Goal: Information Seeking & Learning: Learn about a topic

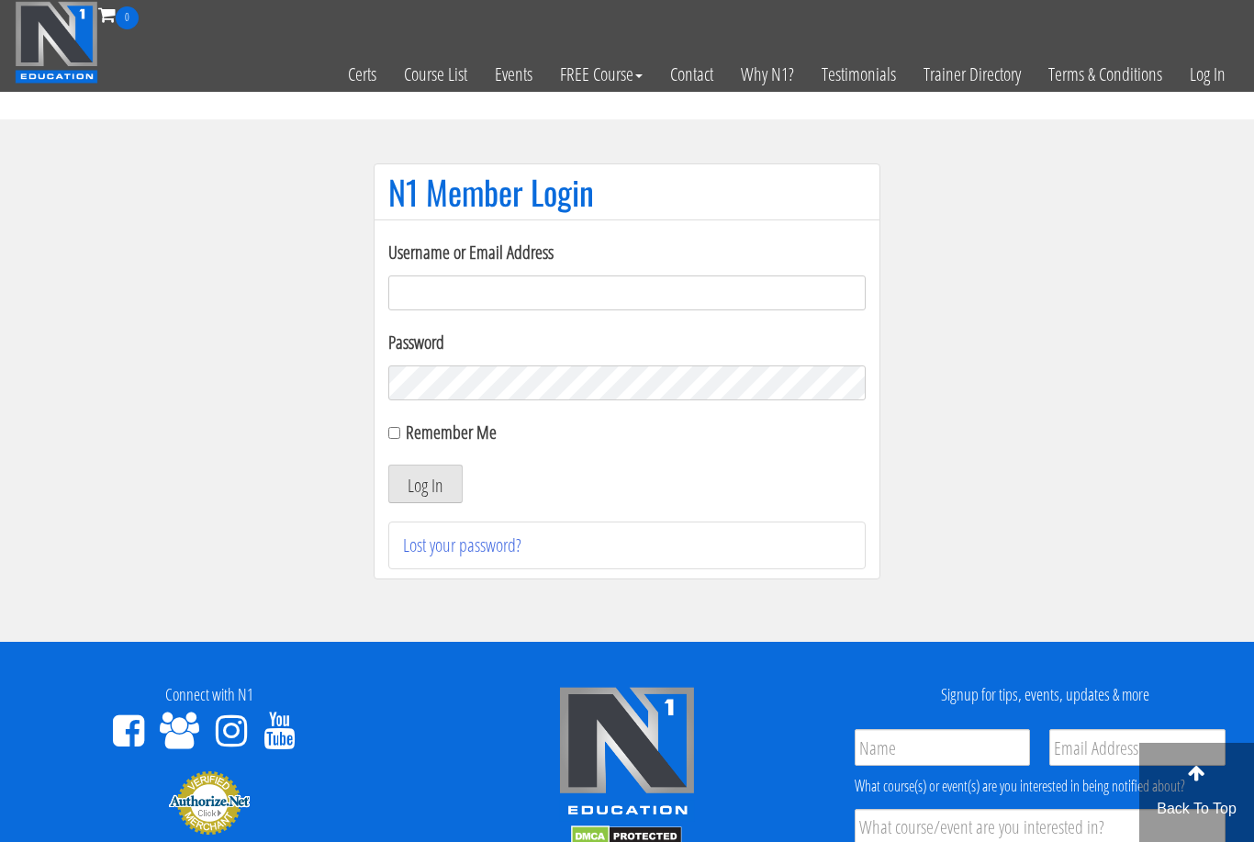
type input "[EMAIL_ADDRESS][DOMAIN_NAME]"
click at [425, 485] on button "Log In" at bounding box center [425, 484] width 74 height 39
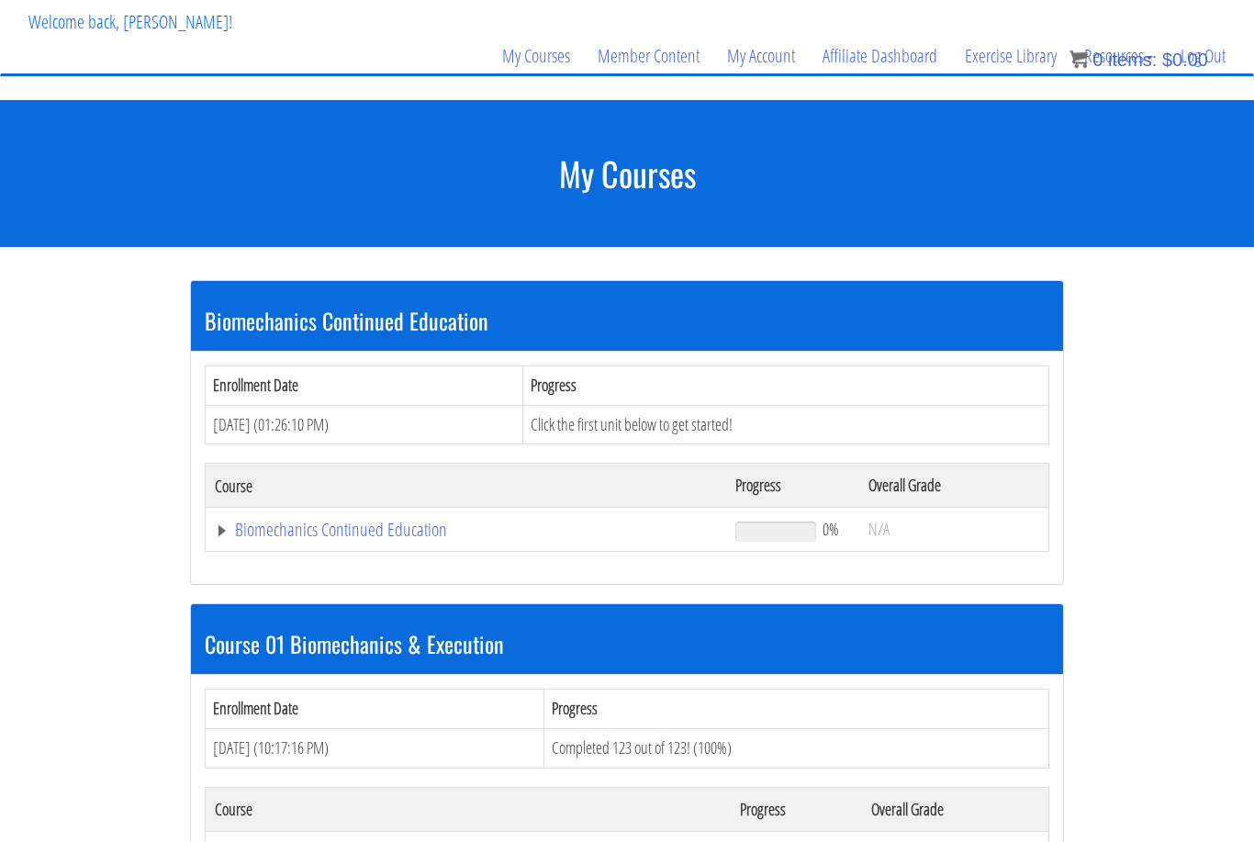
scroll to position [107, 0]
click at [285, 534] on link "Biomechanics Continued Education" at bounding box center [466, 530] width 502 height 18
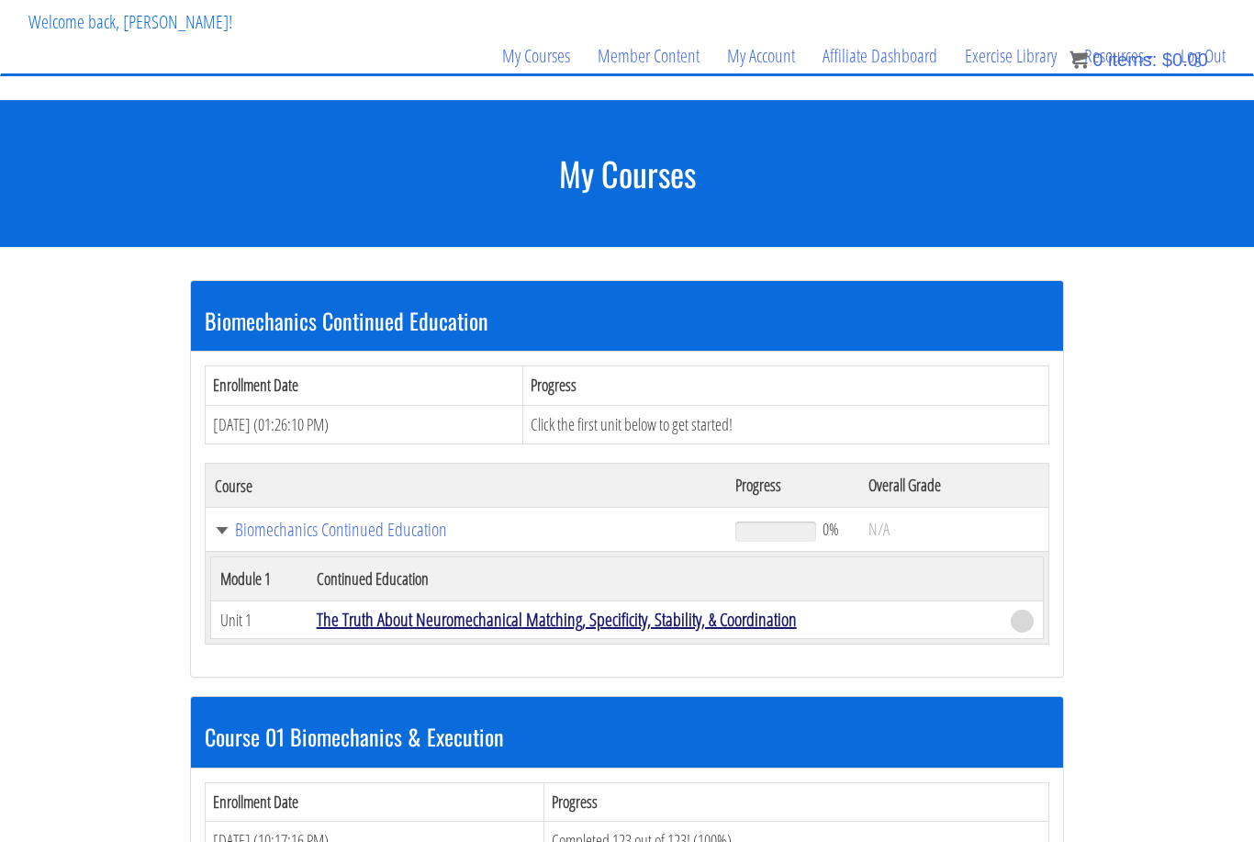
click at [443, 624] on link "The Truth About Neuromechanical Matching, Specificity, Stability, & Coordination" at bounding box center [557, 619] width 480 height 25
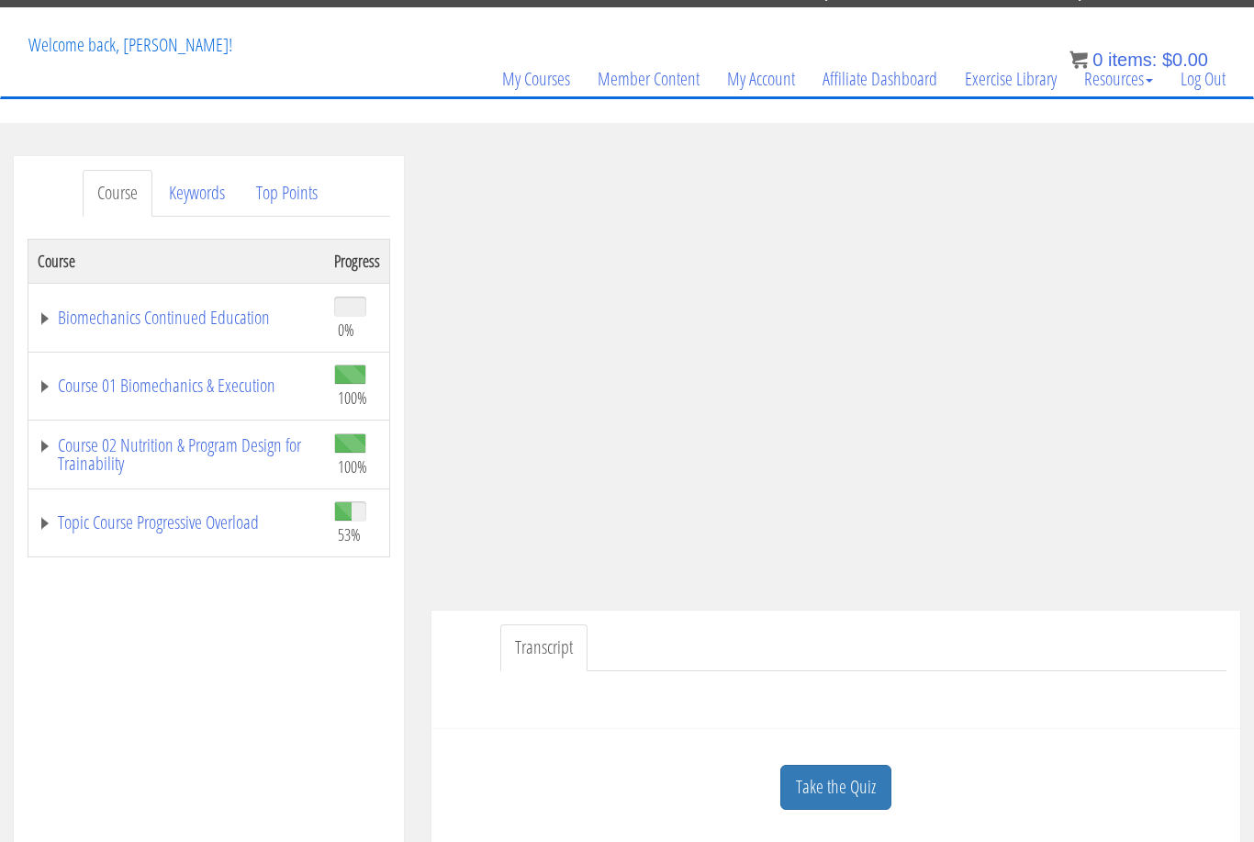
scroll to position [39, 0]
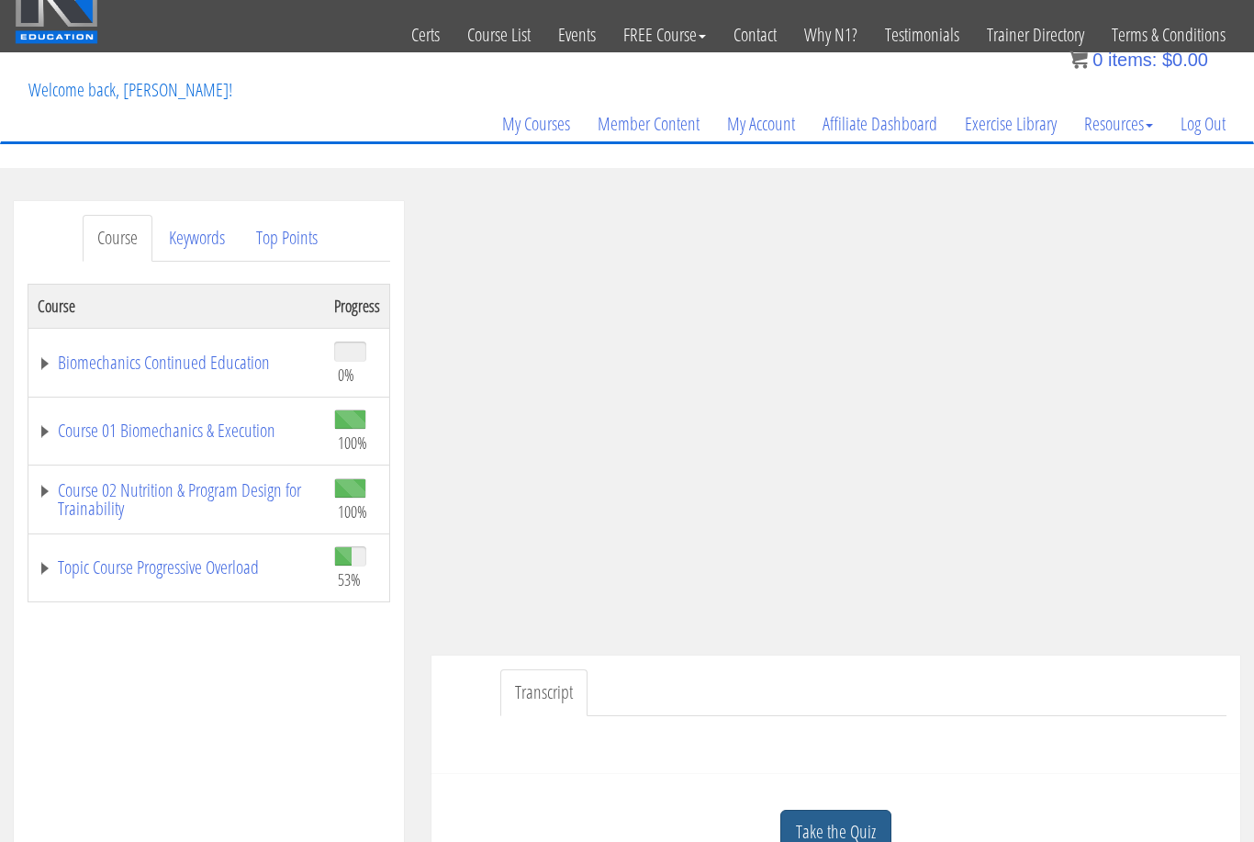
click at [826, 841] on link "Take the Quiz" at bounding box center [836, 832] width 111 height 45
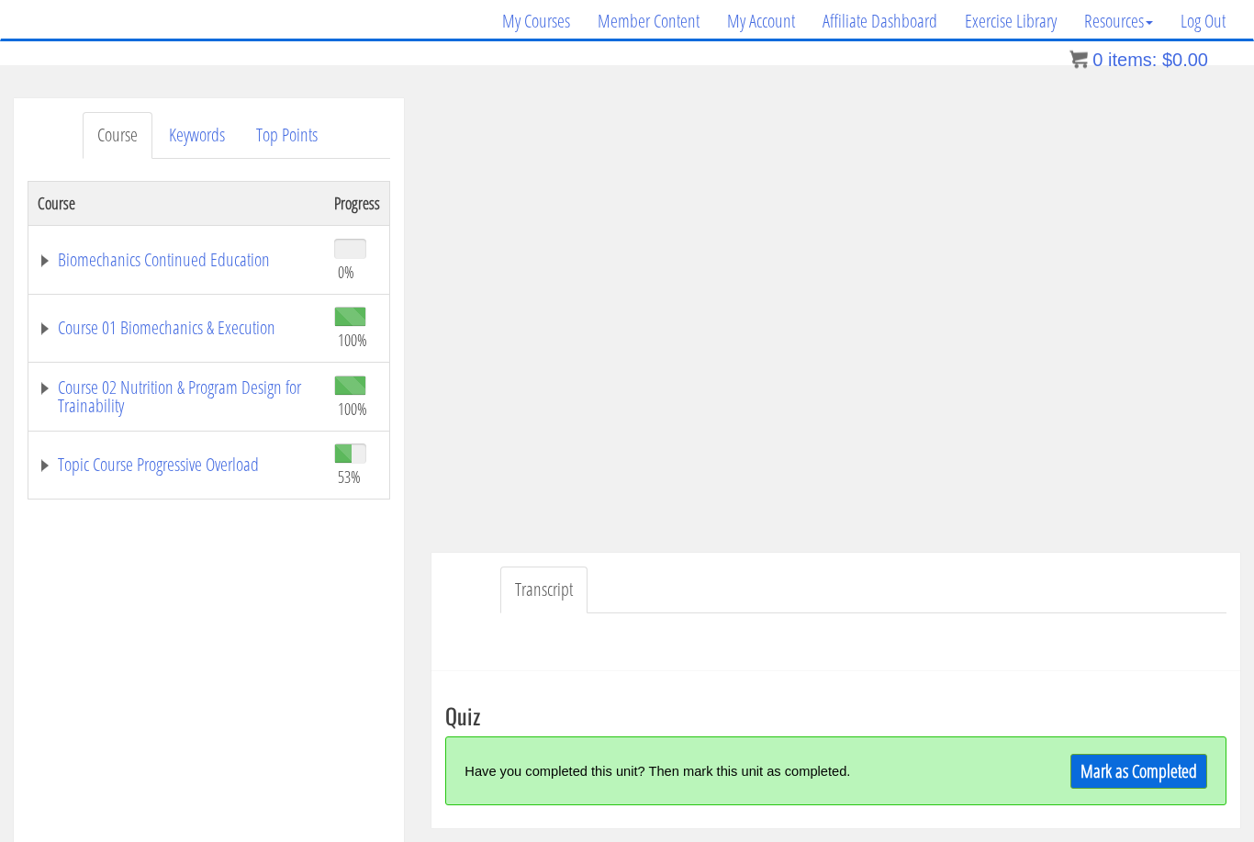
scroll to position [142, 0]
click at [1155, 766] on link "Mark as Completed" at bounding box center [1139, 771] width 137 height 35
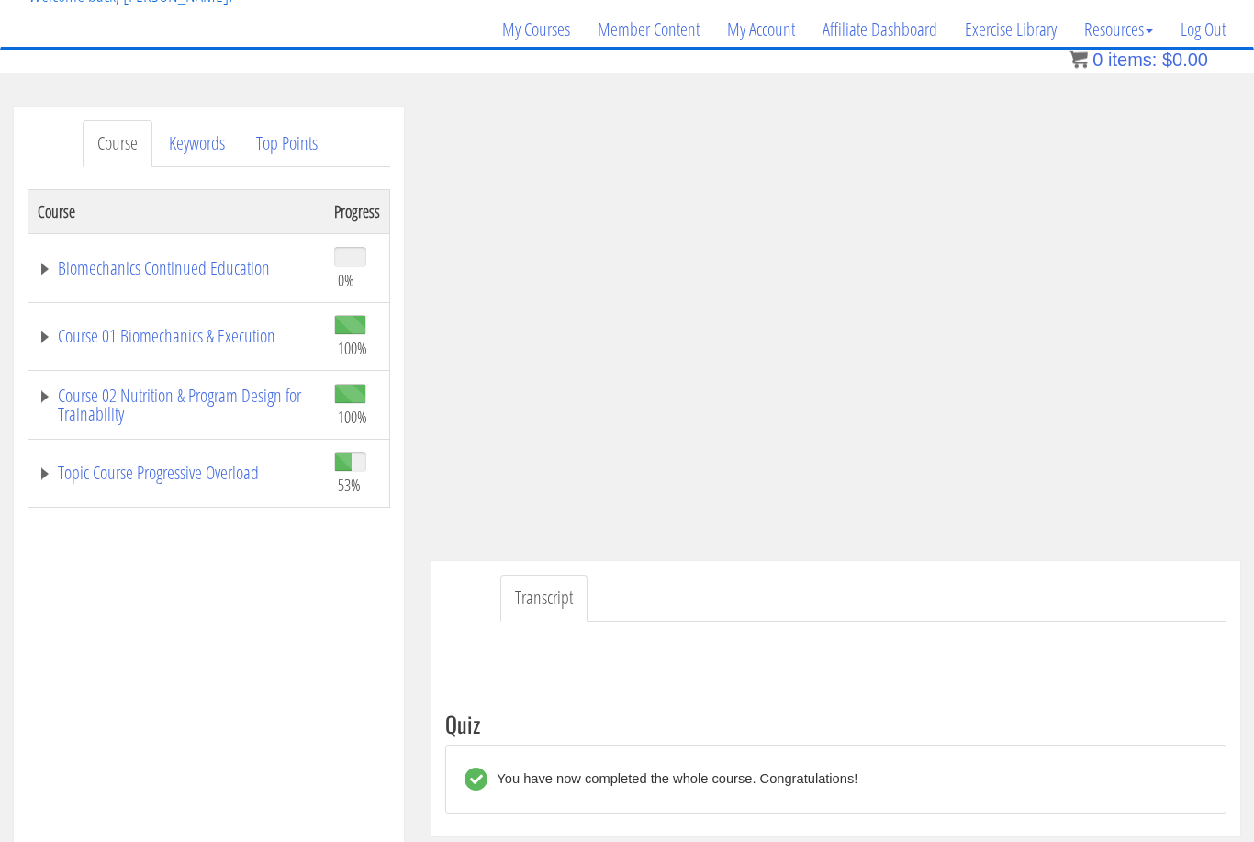
scroll to position [0, 0]
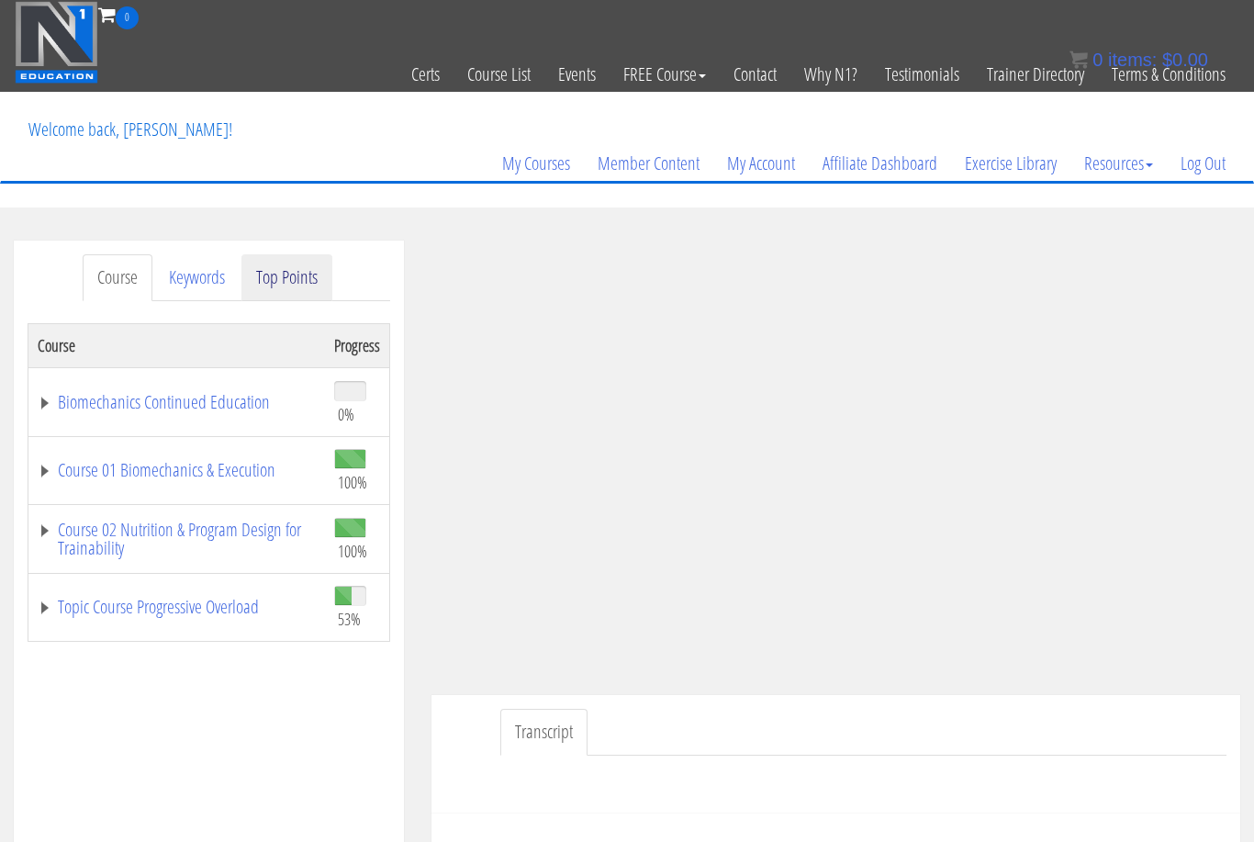
click at [287, 286] on link "Top Points" at bounding box center [287, 277] width 91 height 47
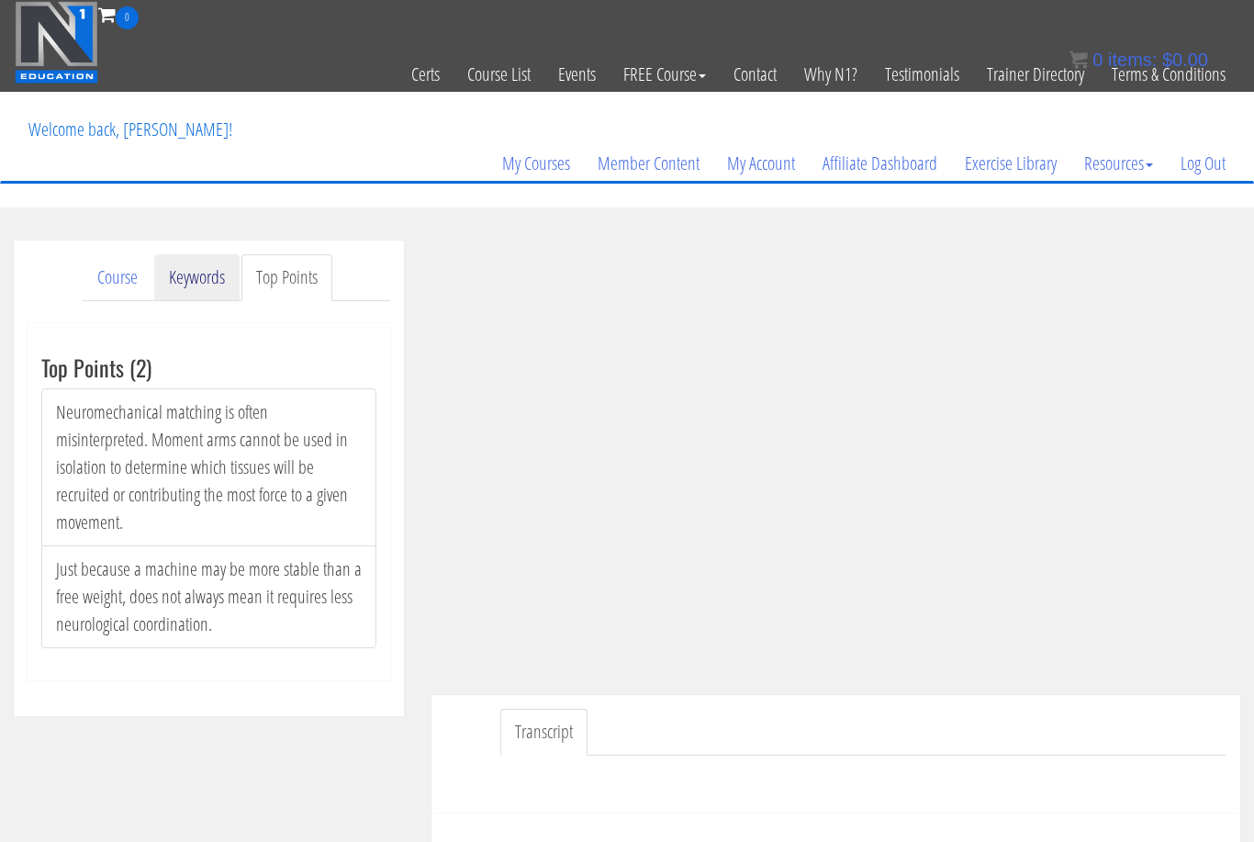
click at [209, 285] on link "Keywords" at bounding box center [196, 277] width 85 height 47
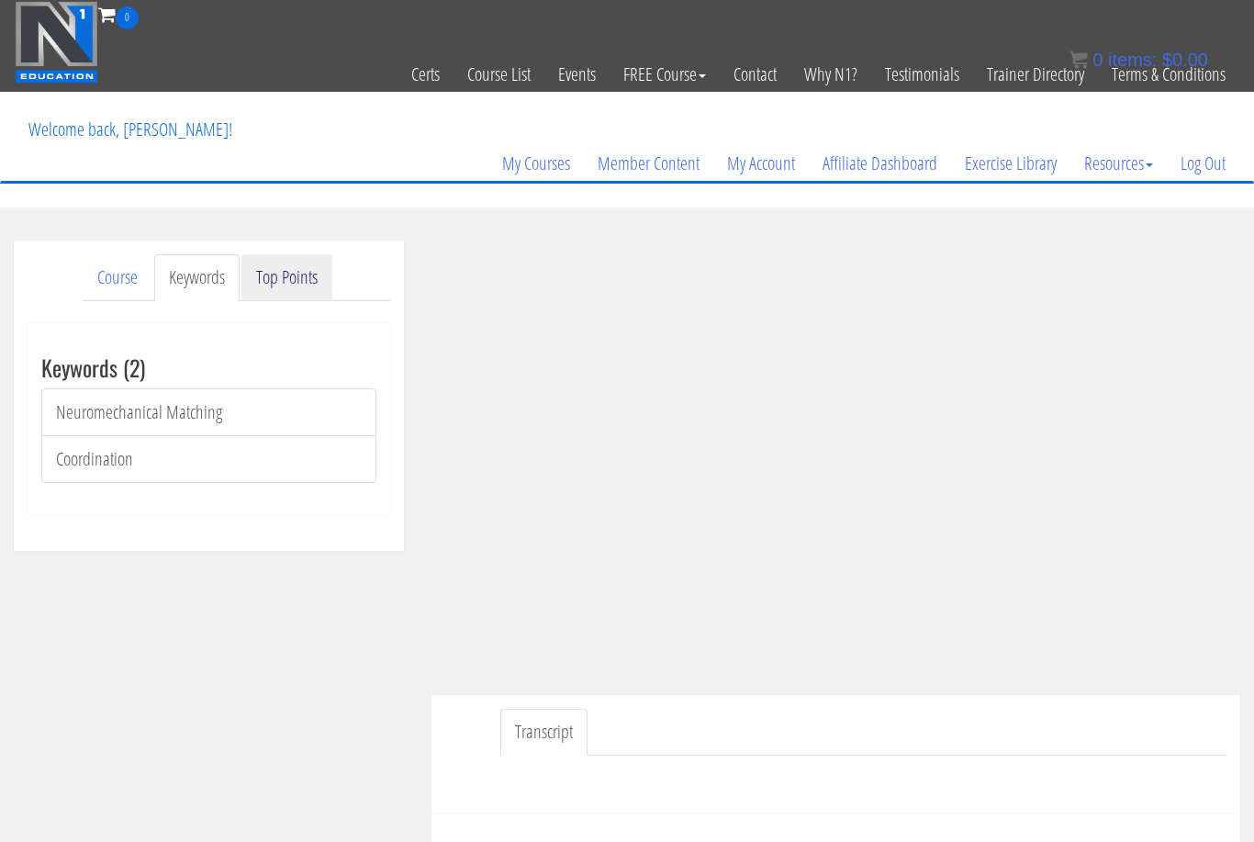
click at [278, 287] on link "Top Points" at bounding box center [287, 277] width 91 height 47
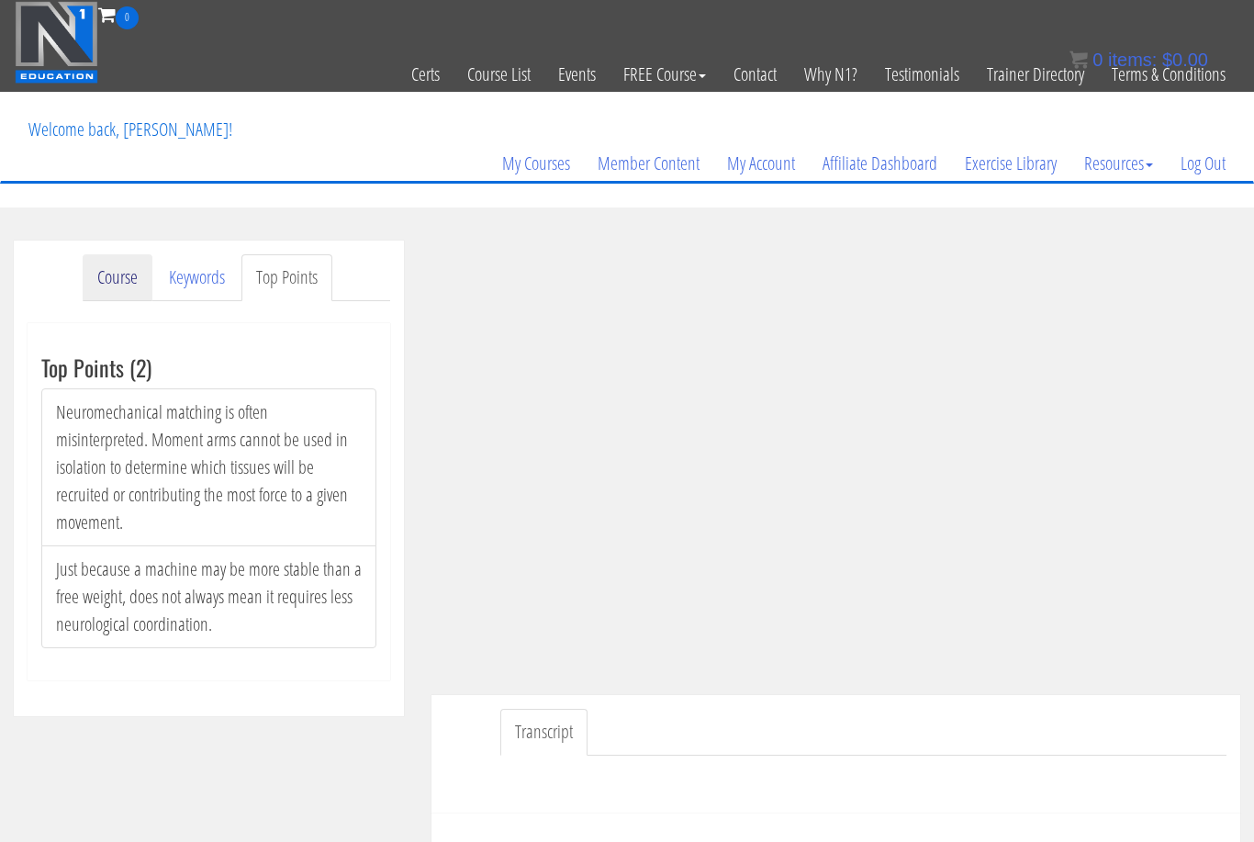
click at [126, 293] on link "Course" at bounding box center [118, 277] width 70 height 47
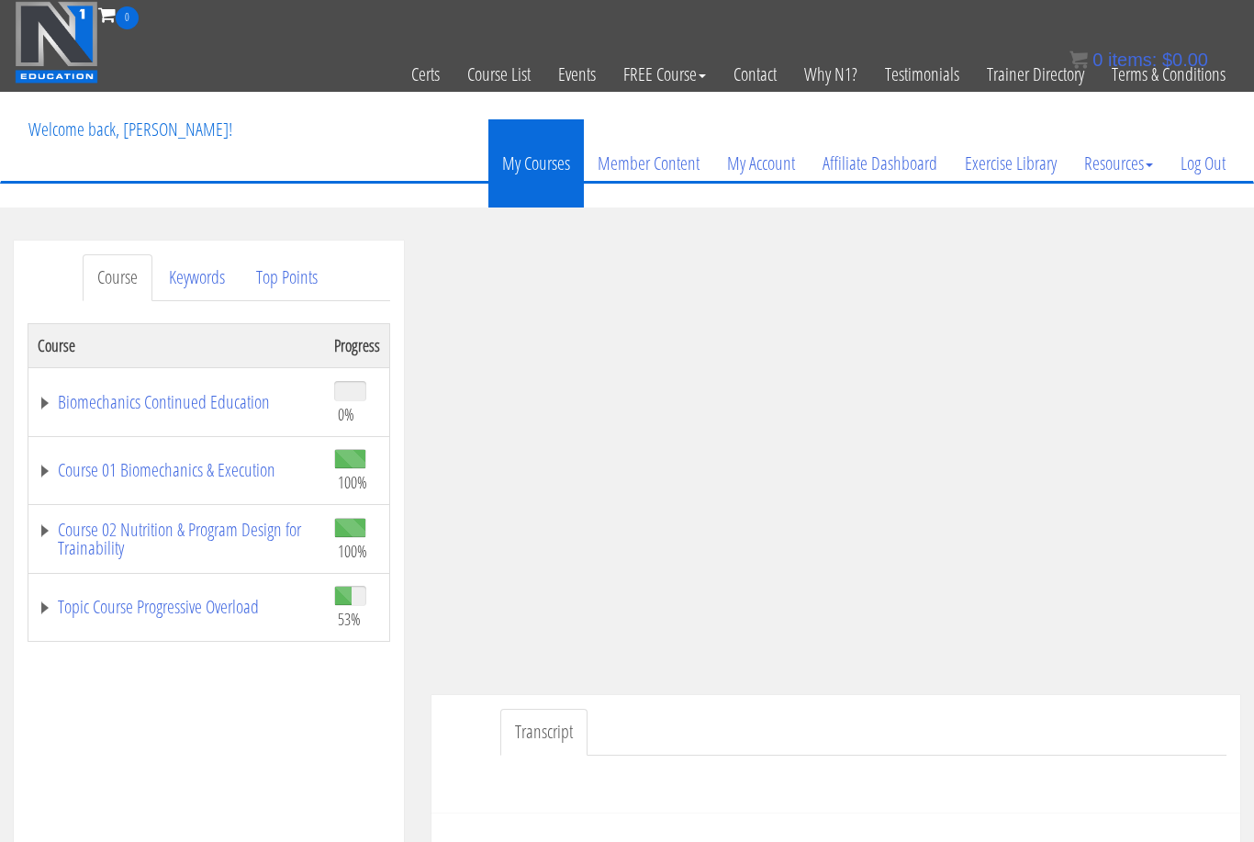
click at [546, 174] on link "My Courses" at bounding box center [537, 163] width 96 height 88
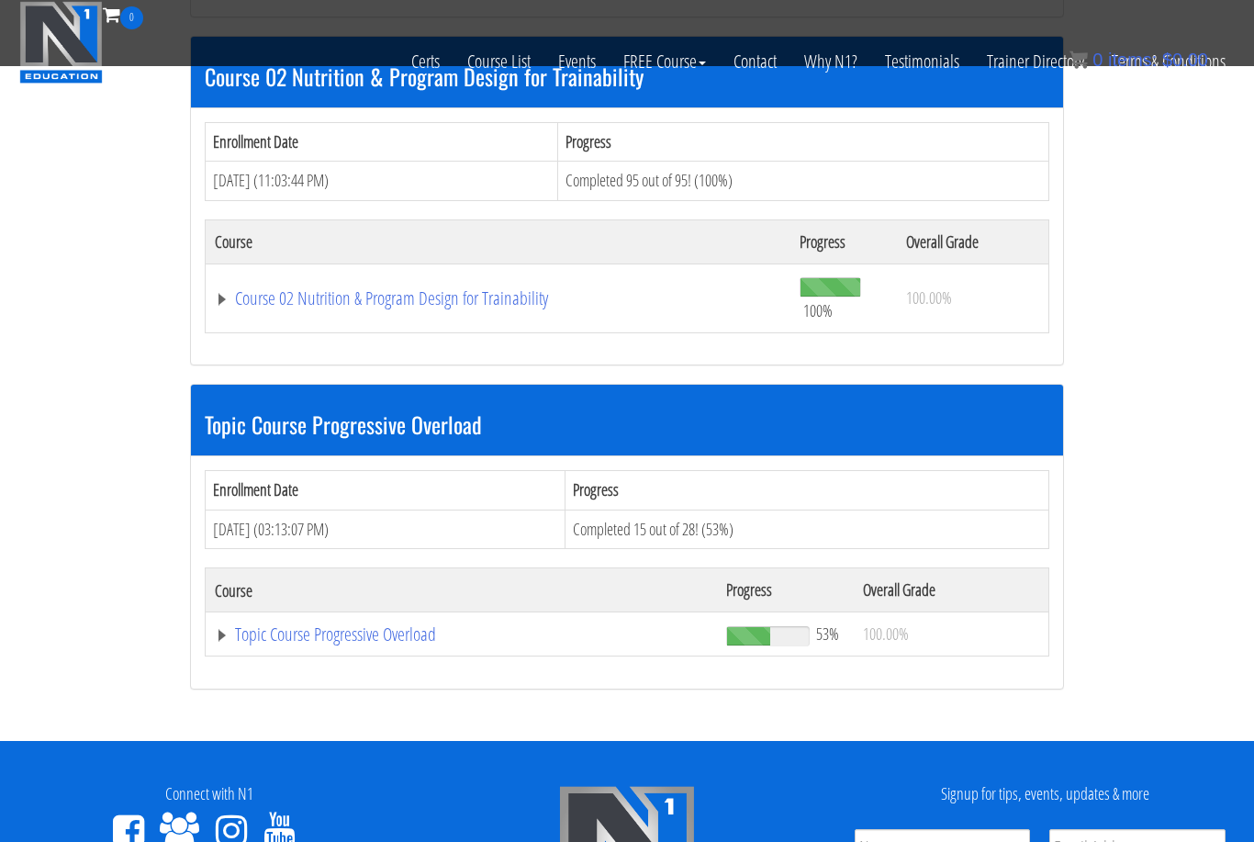
scroll to position [945, 0]
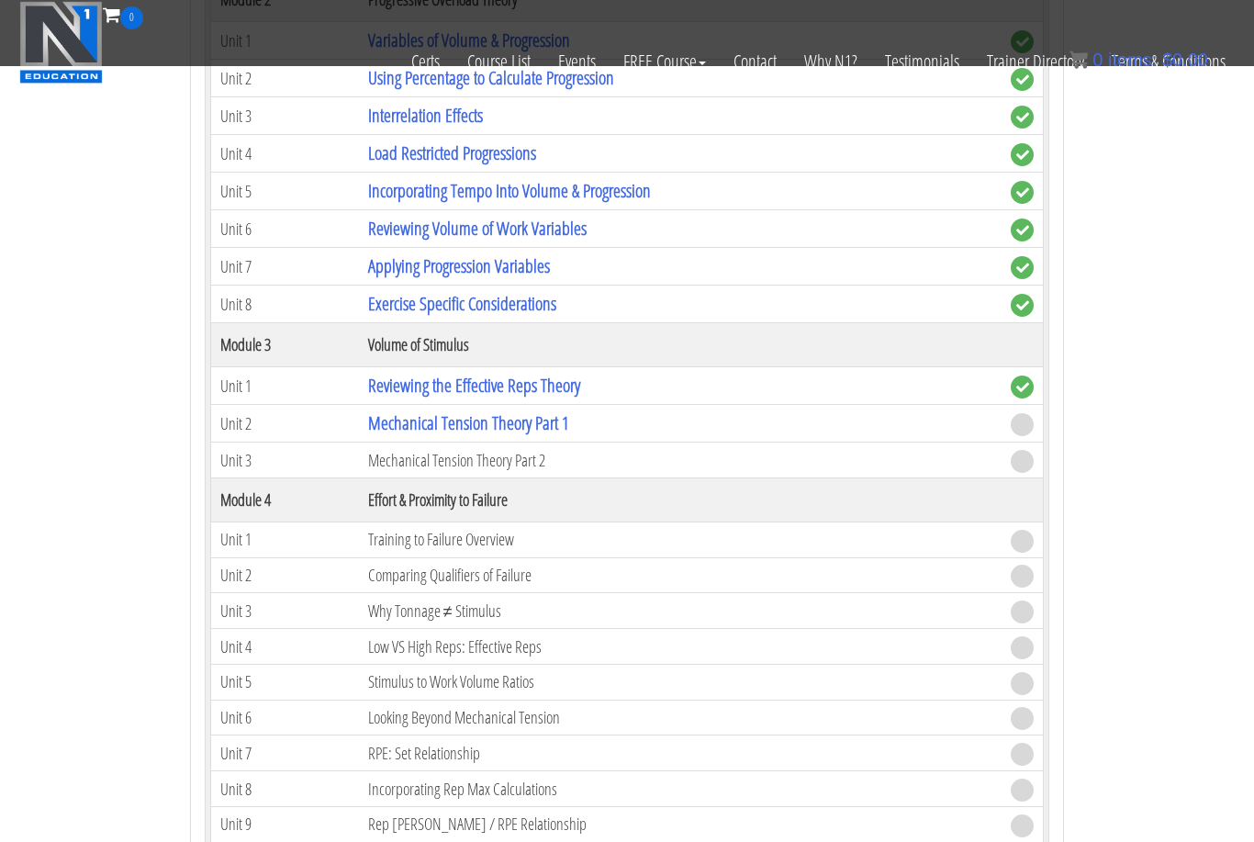
scroll to position [1882, 0]
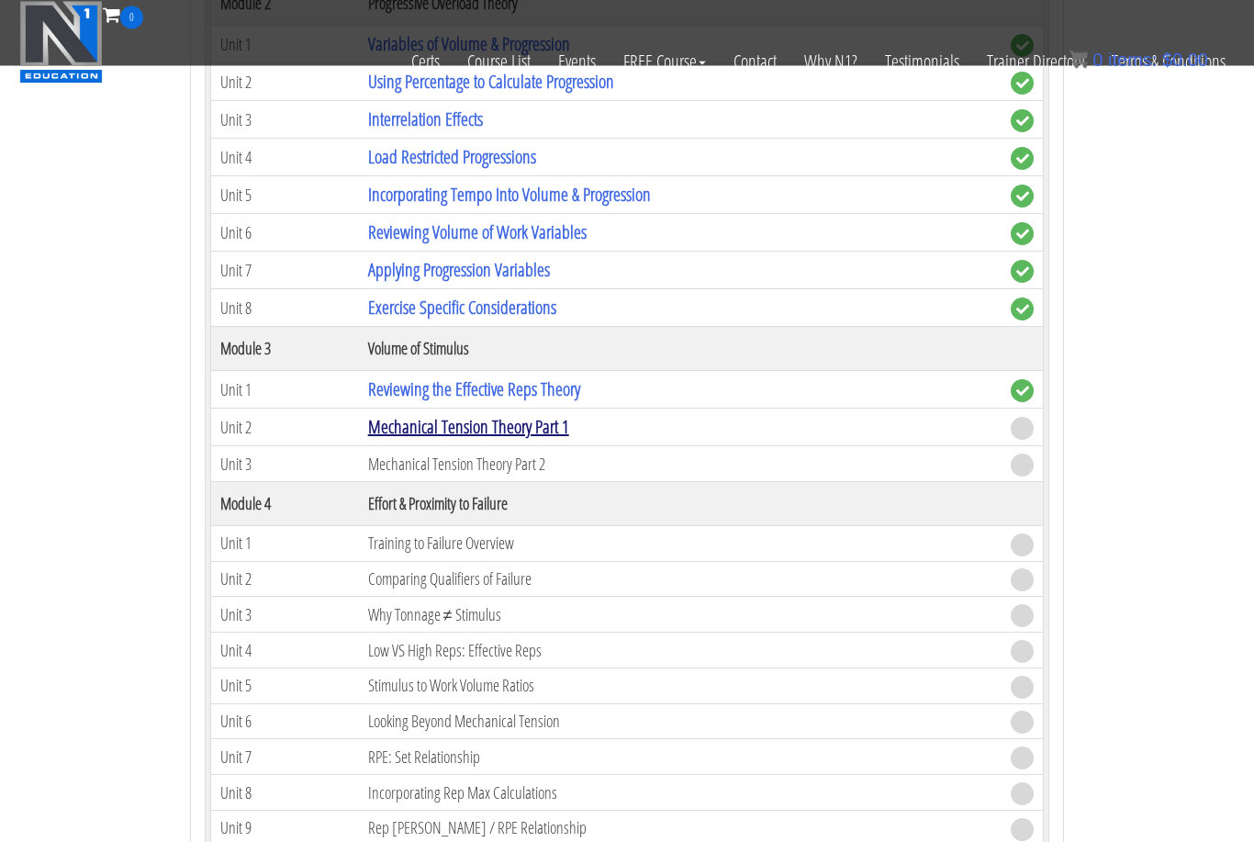
click at [415, 429] on link "Mechanical Tension Theory Part 1" at bounding box center [468, 427] width 201 height 25
